Goal: Information Seeking & Learning: Compare options

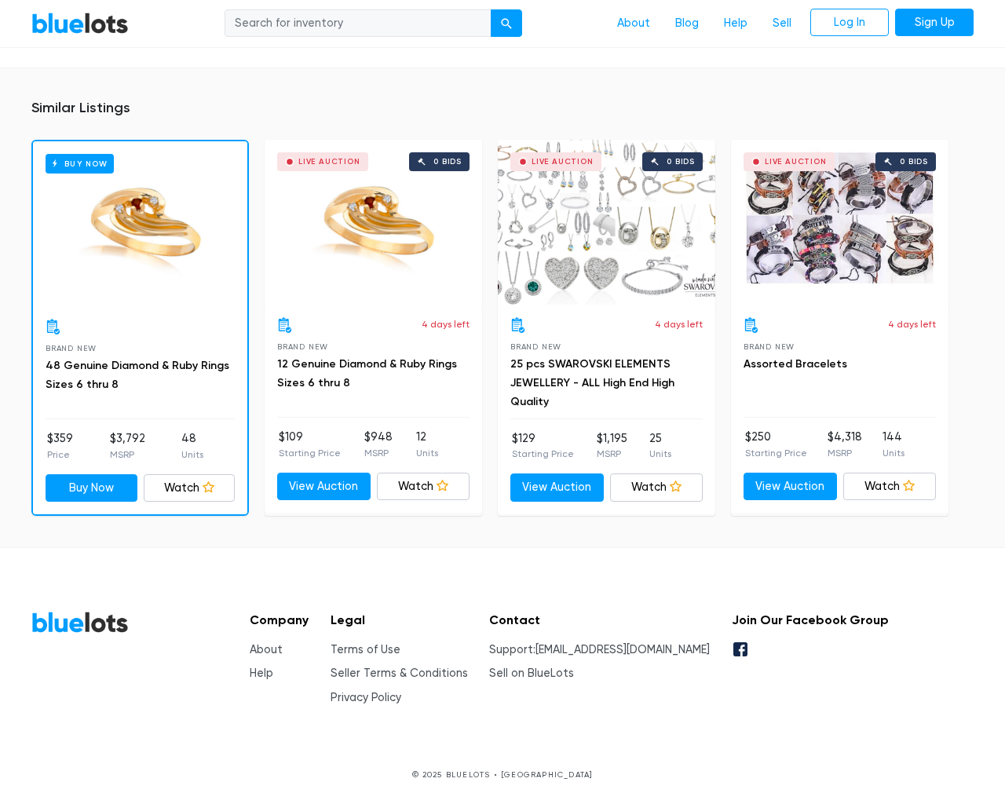
scroll to position [1014, 0]
type input "the"
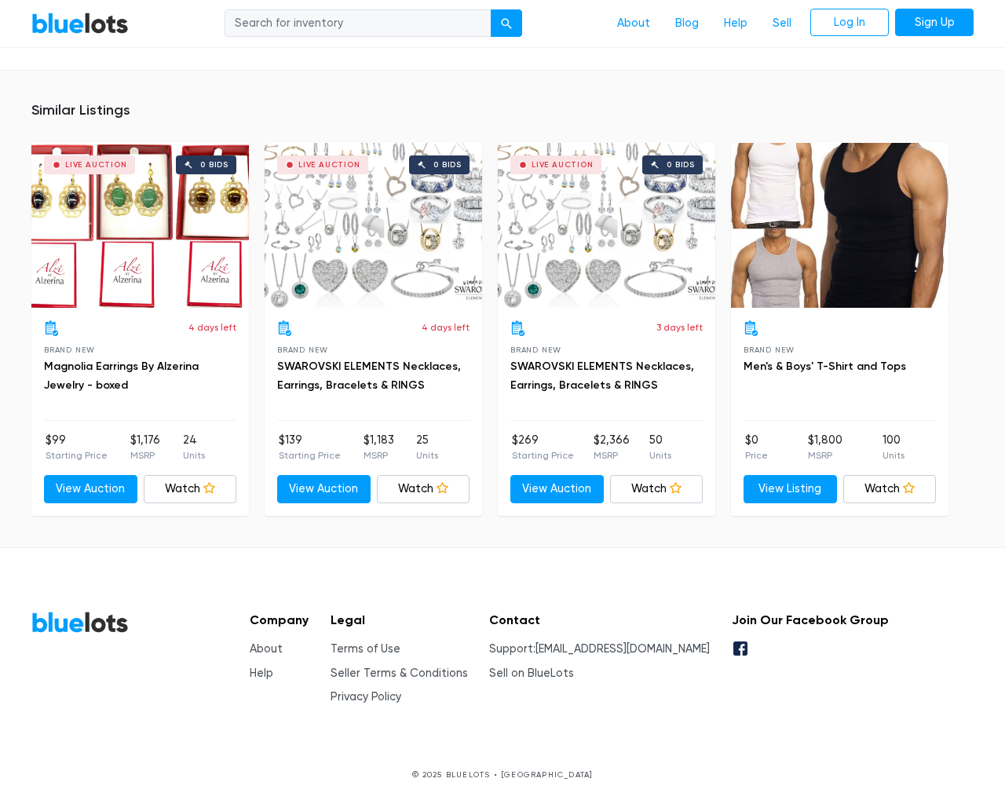
scroll to position [995, 0]
type input "the"
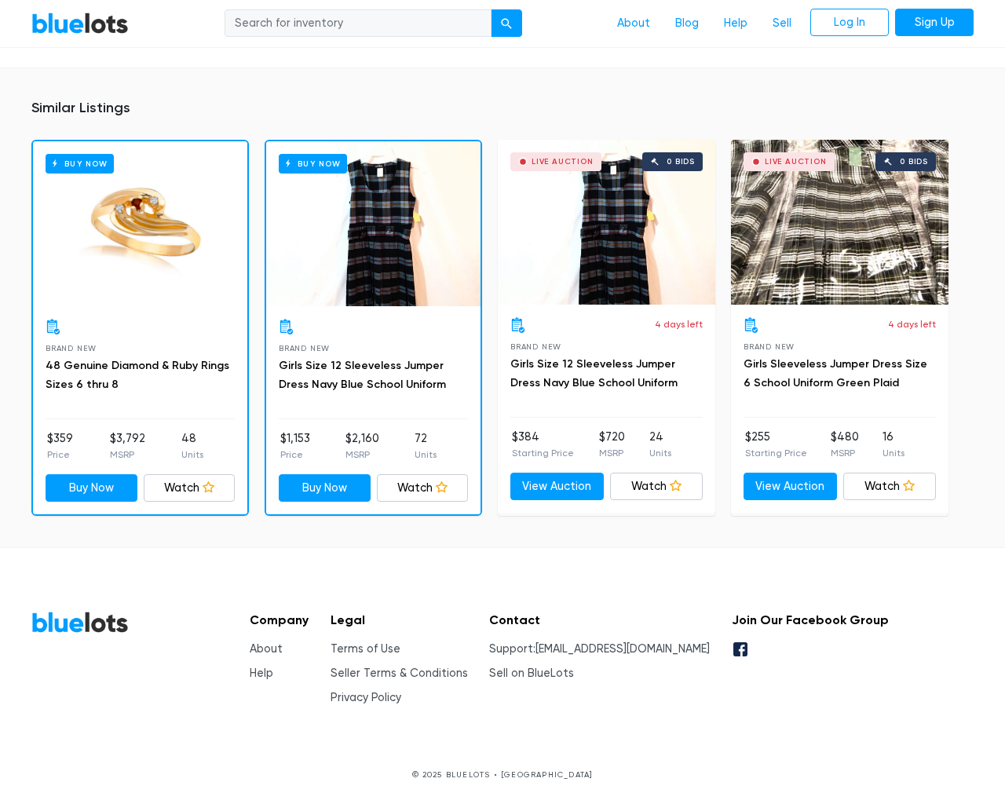
scroll to position [1104, 0]
type input "the"
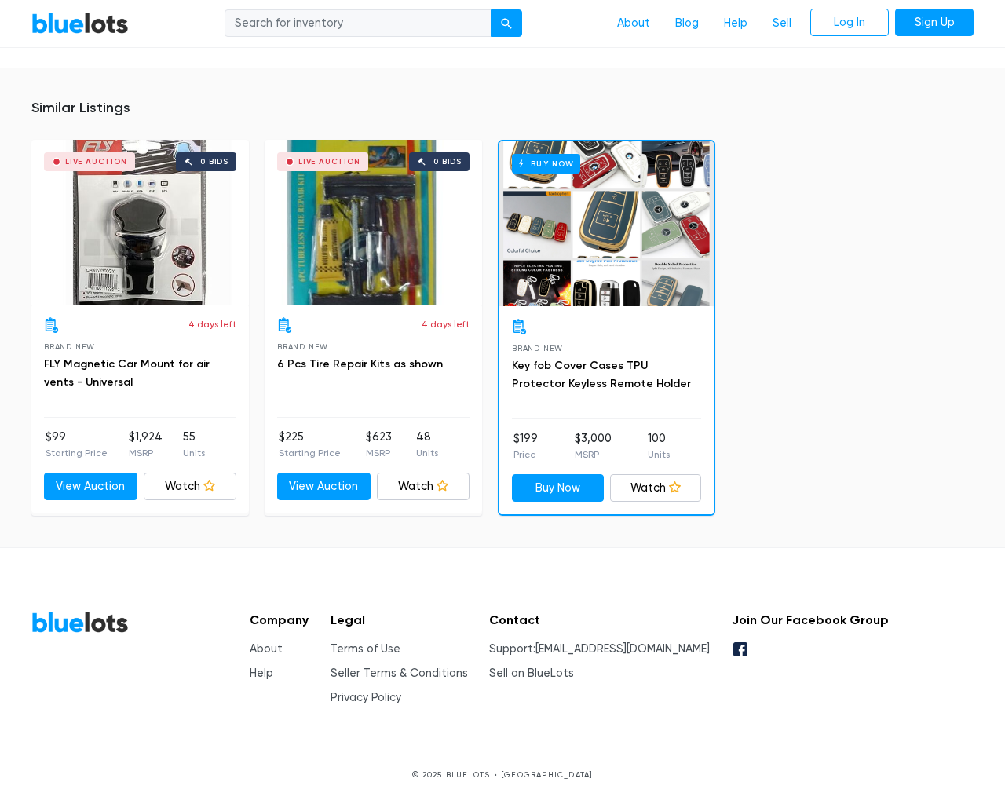
scroll to position [980, 0]
type input "the"
